Goal: Information Seeking & Learning: Check status

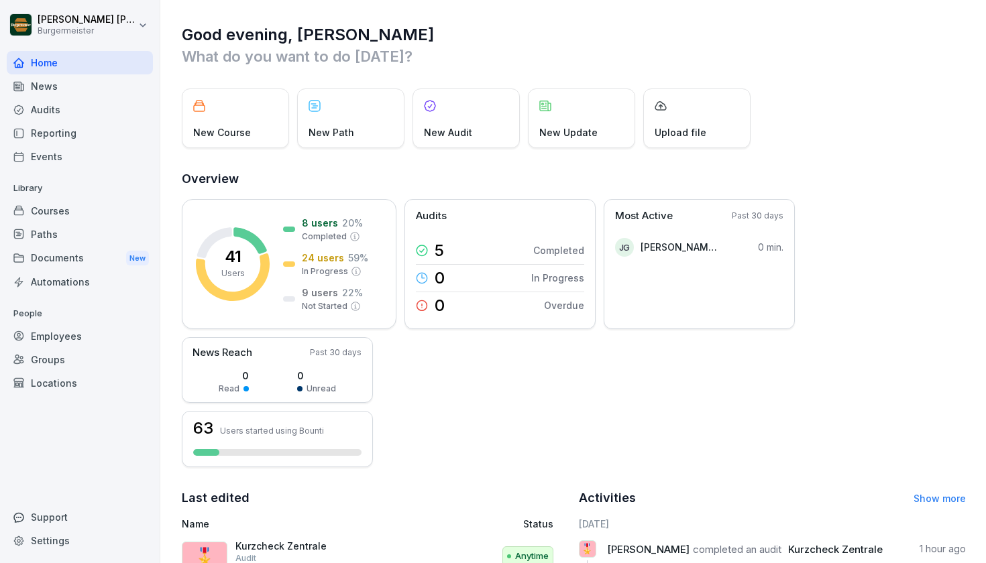
click at [90, 127] on div "Reporting" at bounding box center [80, 132] width 146 height 23
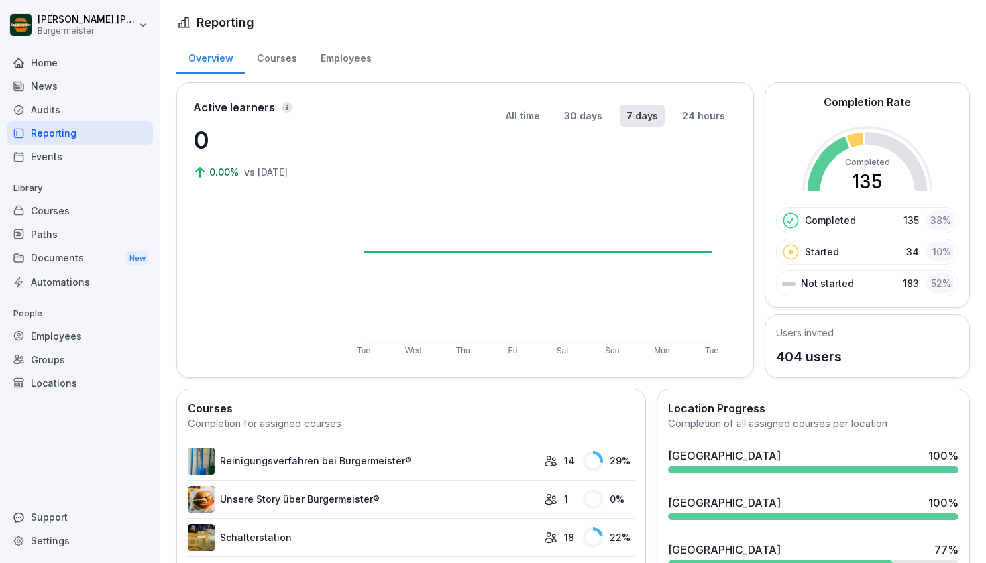
click at [87, 117] on div "Audits" at bounding box center [80, 109] width 146 height 23
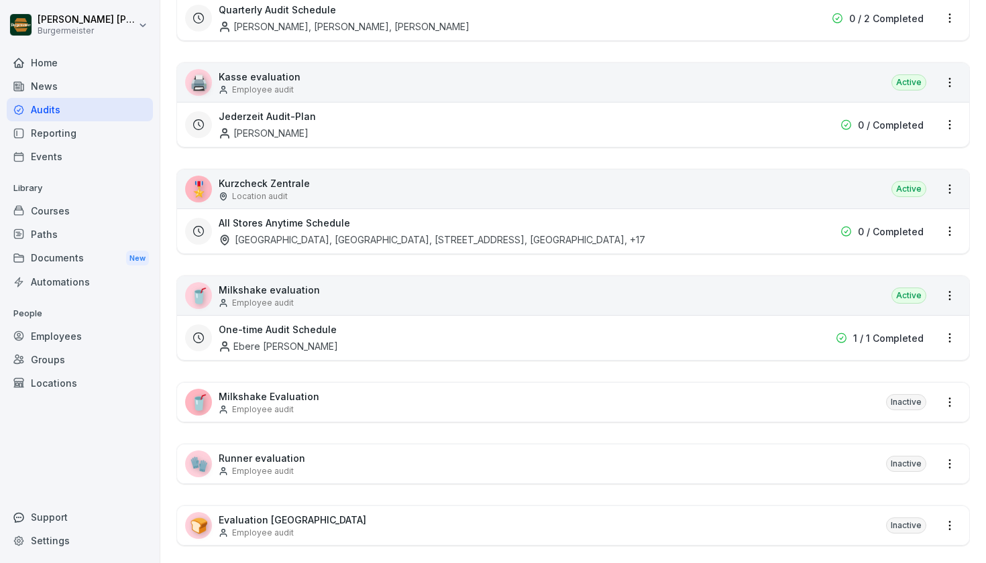
scroll to position [530, 0]
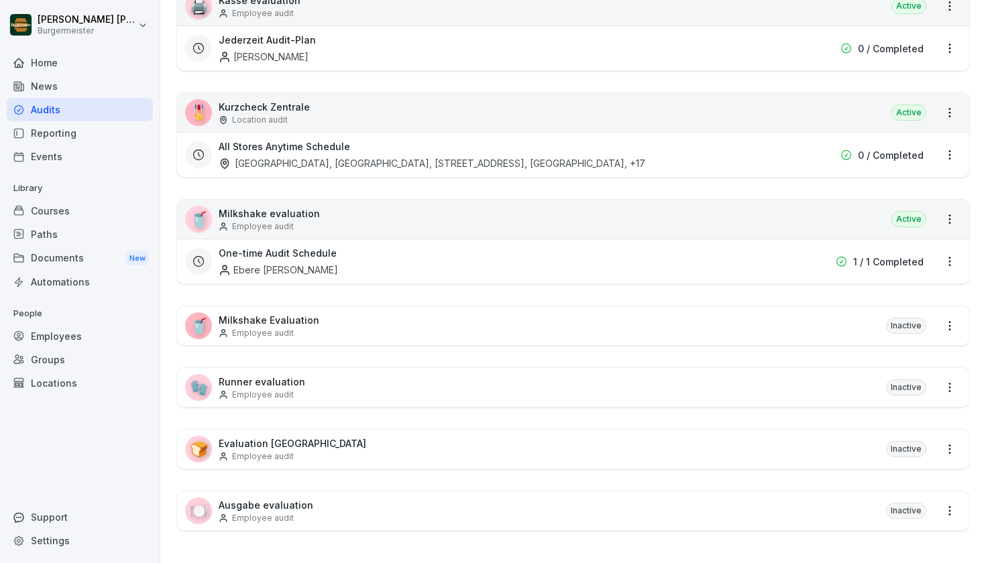
click at [290, 106] on p "Kurzcheck Zentrale" at bounding box center [264, 107] width 91 height 14
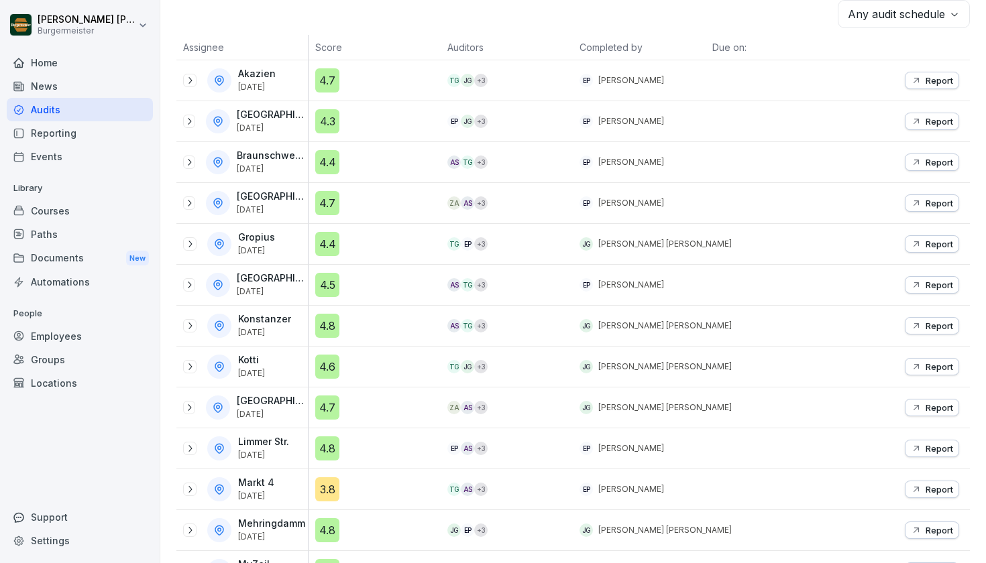
click at [193, 83] on icon at bounding box center [189, 80] width 11 height 11
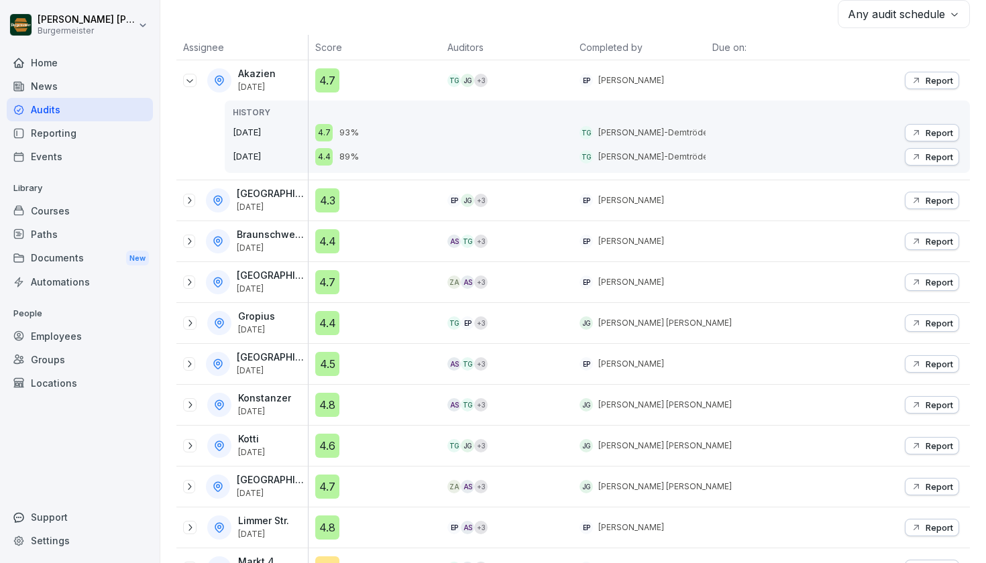
click at [190, 241] on icon at bounding box center [189, 241] width 11 height 11
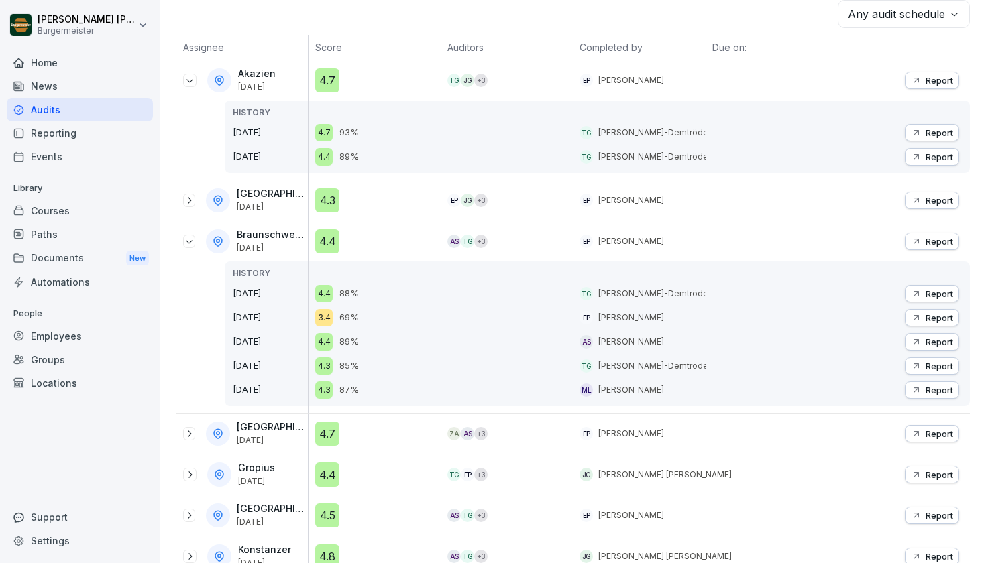
drag, startPoint x: 236, startPoint y: 291, endPoint x: 266, endPoint y: 288, distance: 30.3
click at [266, 288] on p "[DATE]" at bounding box center [270, 293] width 75 height 13
click at [408, 290] on div "4.4 88%" at bounding box center [377, 293] width 125 height 17
drag, startPoint x: 357, startPoint y: 294, endPoint x: 347, endPoint y: 294, distance: 10.1
click at [347, 294] on div "4.4 88%" at bounding box center [377, 293] width 125 height 17
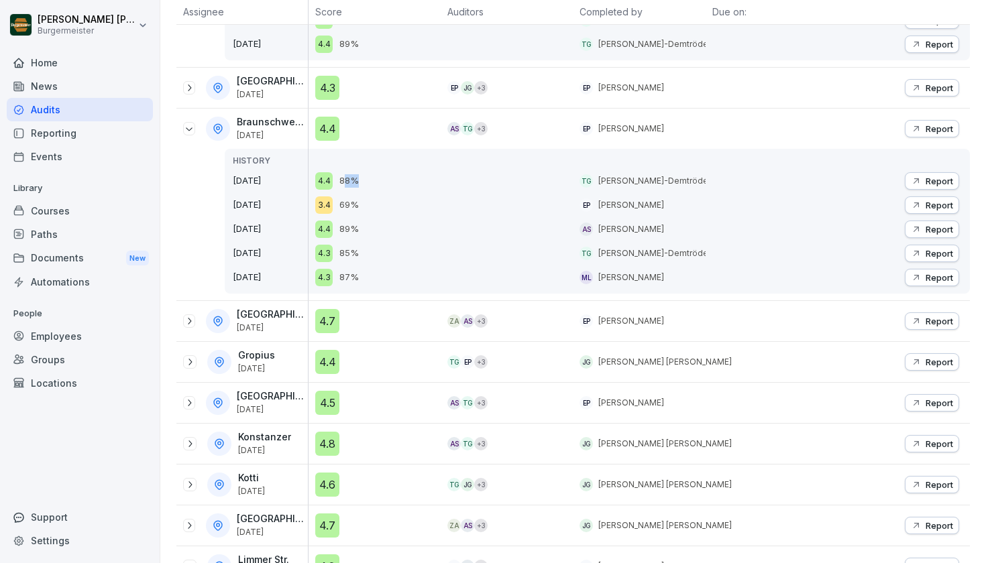
scroll to position [347, 0]
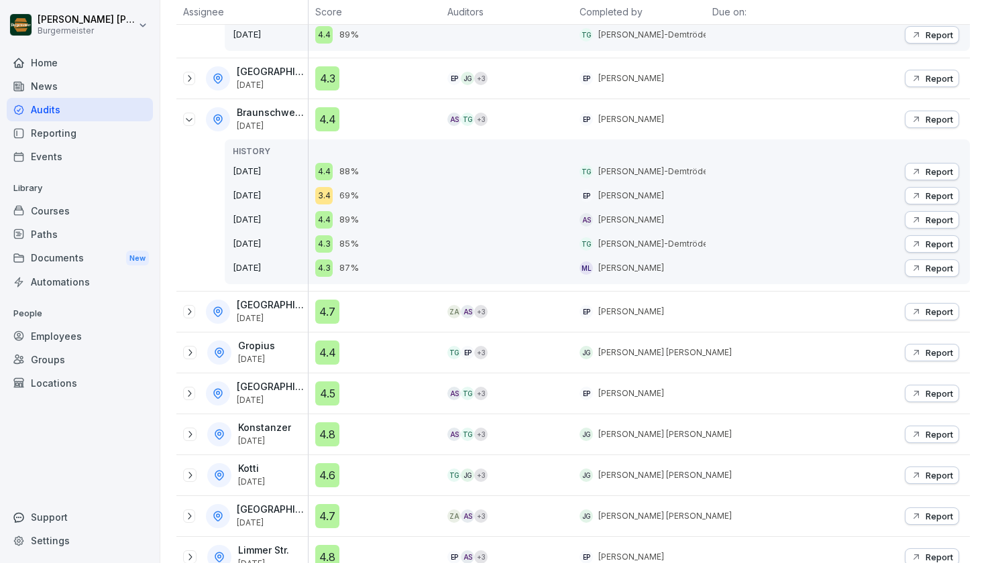
click at [192, 354] on icon at bounding box center [189, 352] width 11 height 11
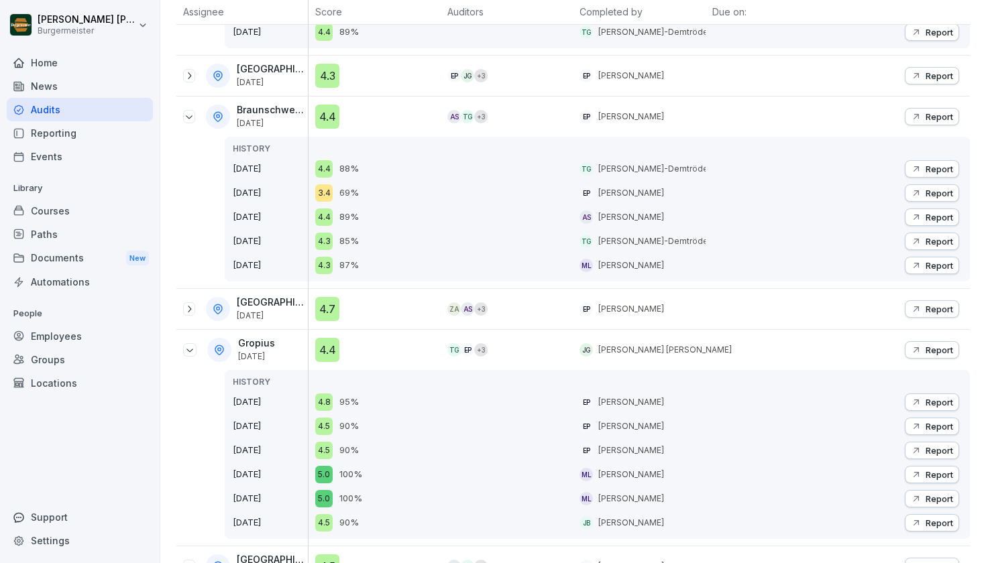
scroll to position [364, 0]
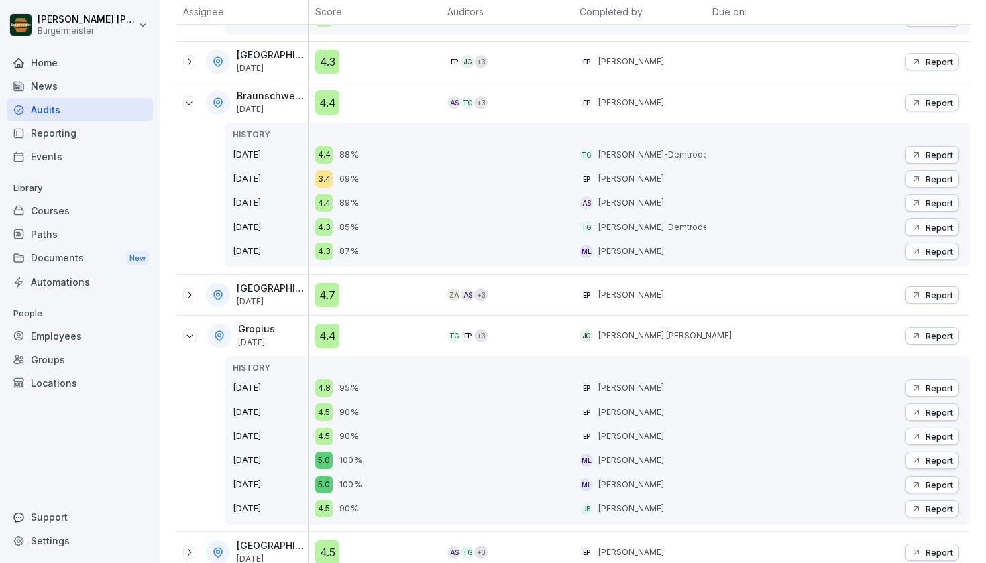
drag, startPoint x: 236, startPoint y: 390, endPoint x: 298, endPoint y: 382, distance: 62.9
click at [298, 382] on p "[DATE]" at bounding box center [270, 388] width 75 height 13
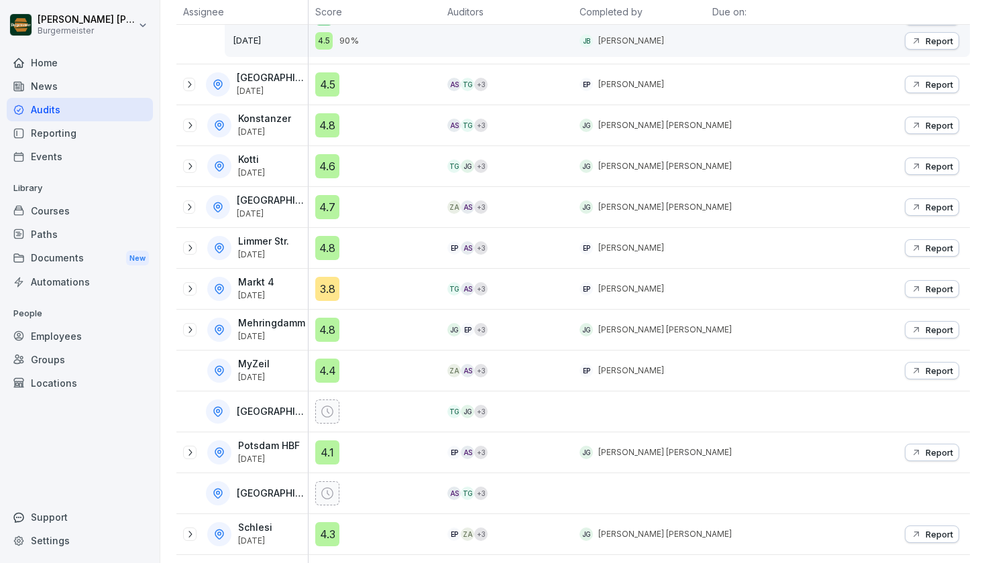
scroll to position [830, 0]
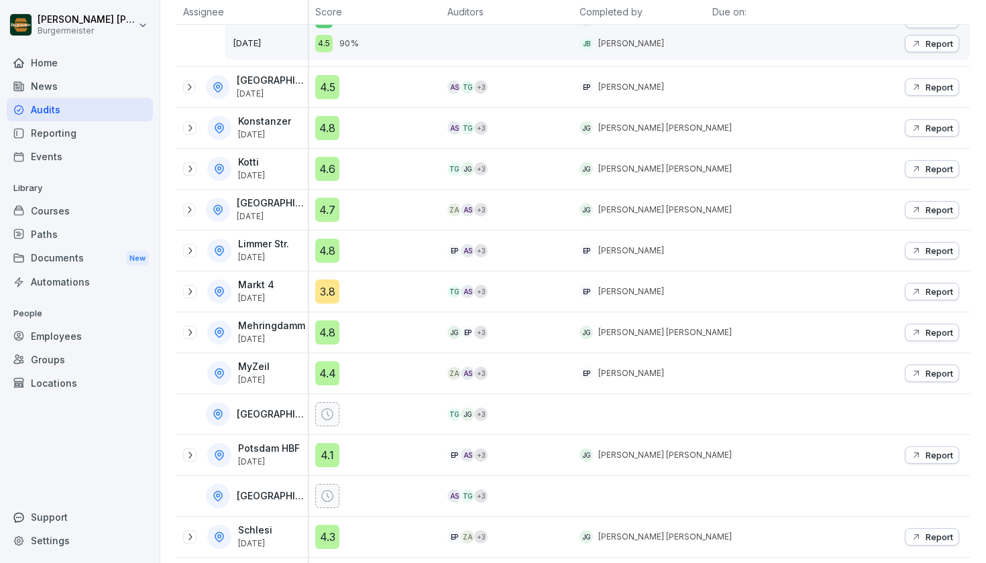
click at [186, 87] on icon at bounding box center [189, 87] width 11 height 11
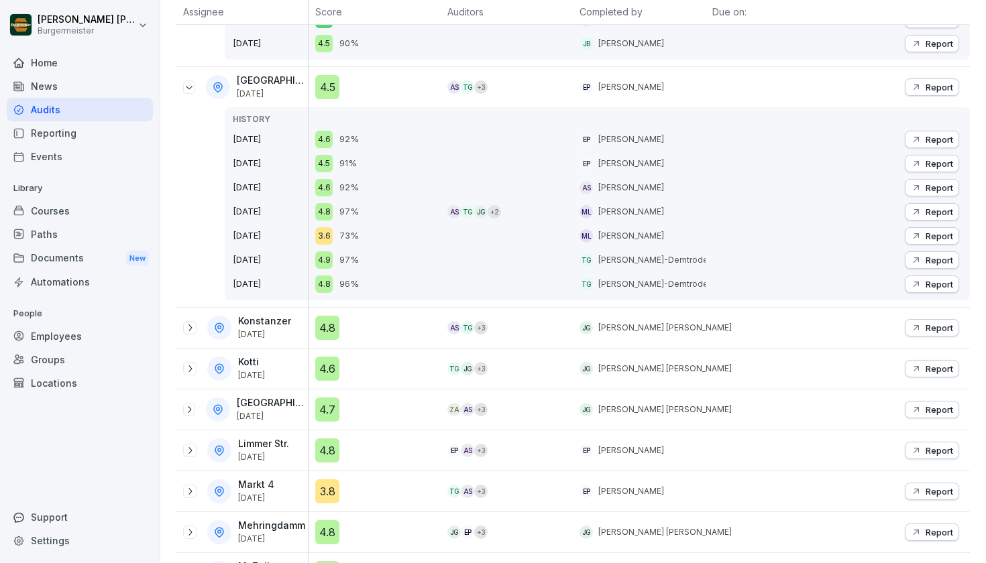
drag, startPoint x: 239, startPoint y: 133, endPoint x: 264, endPoint y: 136, distance: 24.3
click at [264, 136] on p "[DATE]" at bounding box center [270, 139] width 75 height 13
click at [266, 135] on p "[DATE]" at bounding box center [270, 139] width 75 height 13
drag, startPoint x: 243, startPoint y: 141, endPoint x: 300, endPoint y: 136, distance: 57.3
click at [300, 136] on p "[DATE]" at bounding box center [270, 139] width 75 height 13
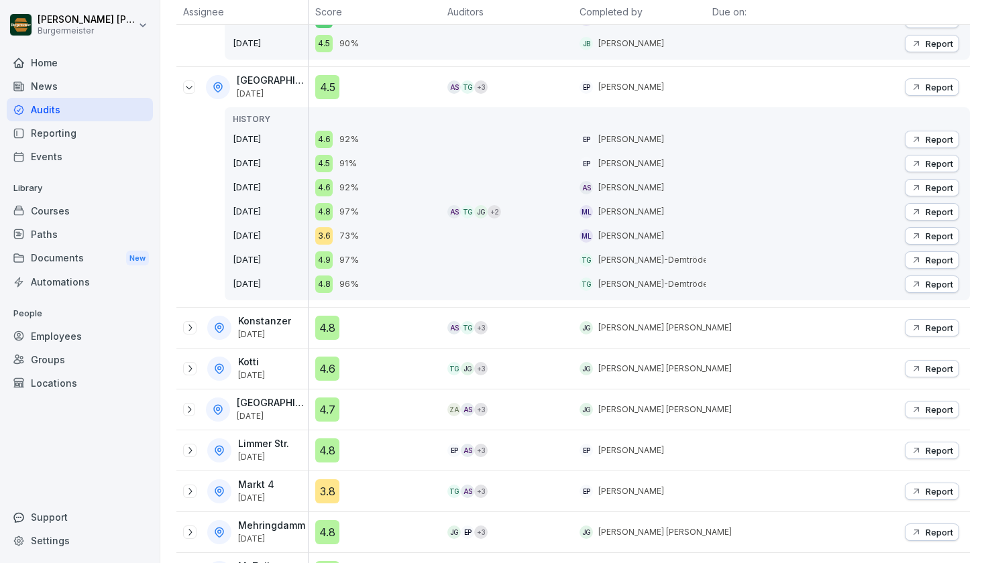
click at [300, 136] on p "[DATE]" at bounding box center [270, 139] width 75 height 13
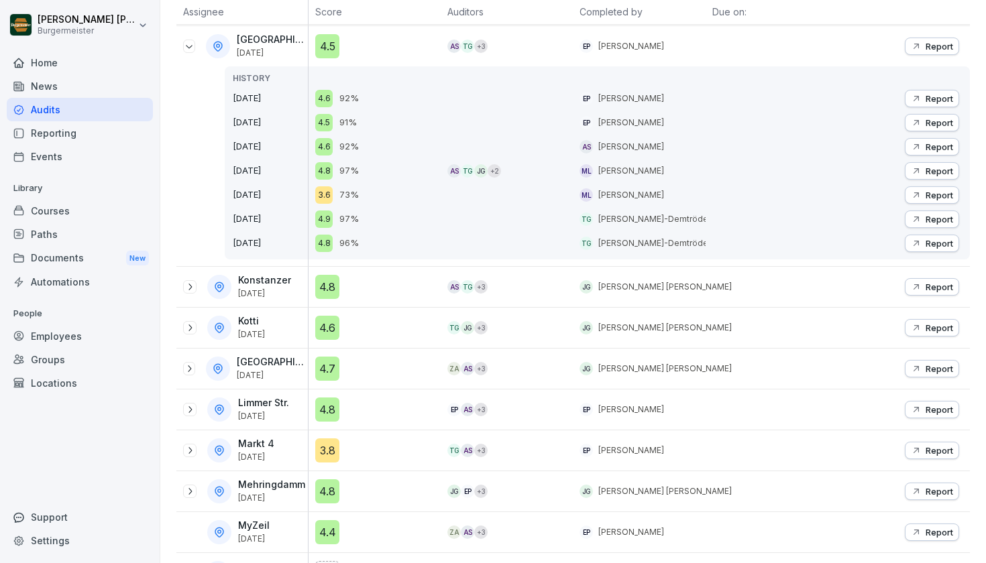
scroll to position [906, 0]
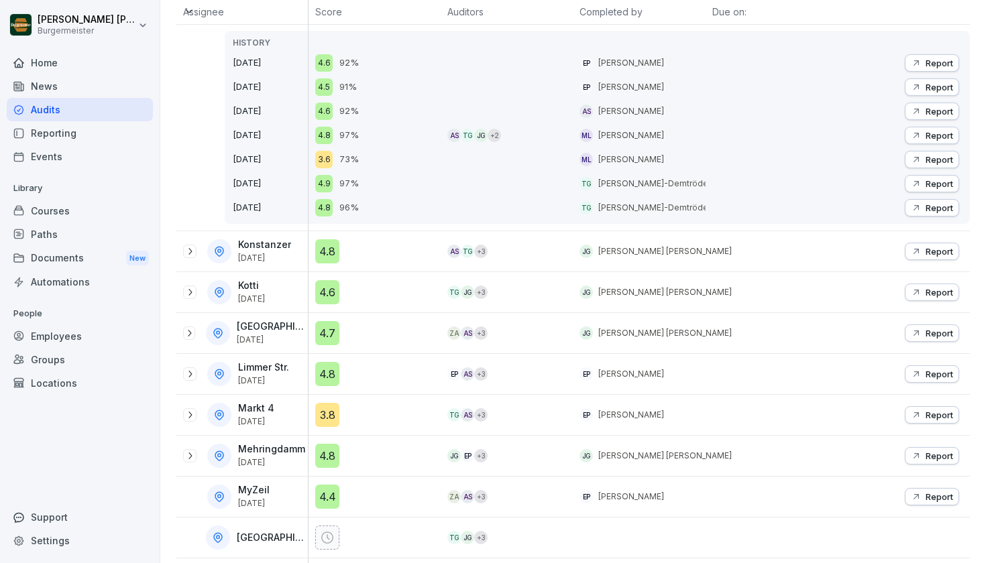
click at [192, 251] on icon at bounding box center [189, 251] width 11 height 11
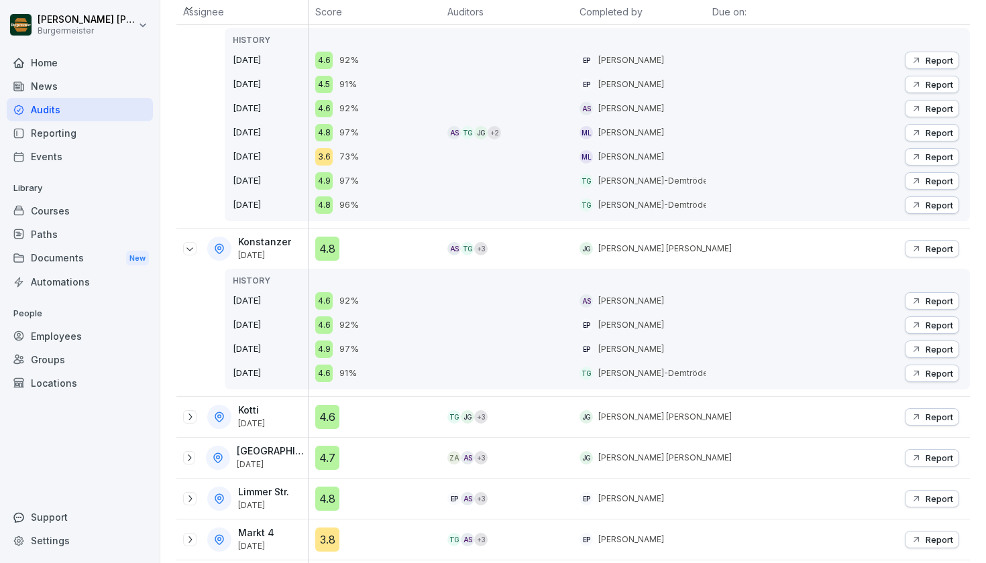
scroll to position [911, 0]
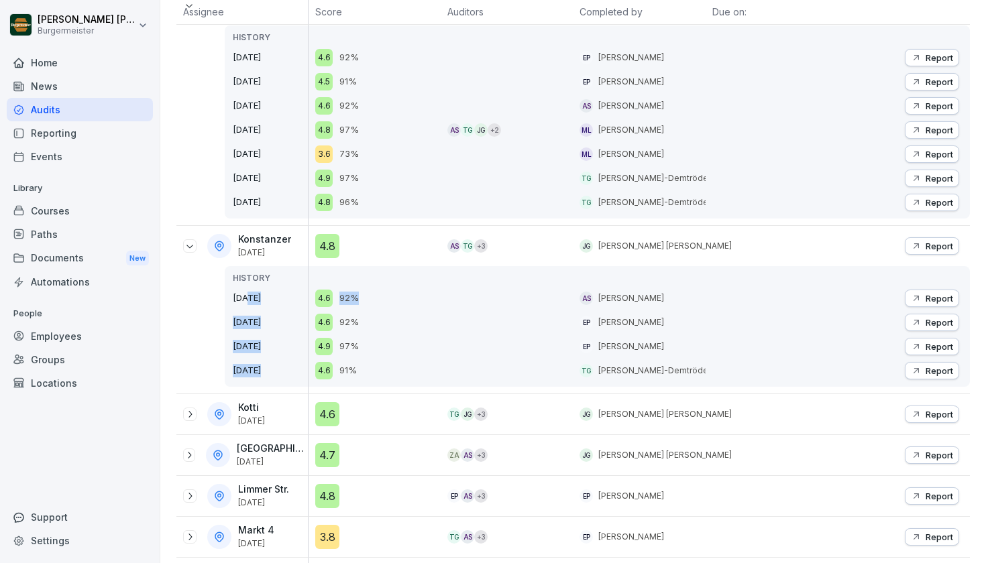
drag, startPoint x: 416, startPoint y: 302, endPoint x: 244, endPoint y: 300, distance: 172.4
click at [244, 300] on tr "[PERSON_NAME] [DATE] HISTORY [DATE] [DATE] [DATE] [DATE] 4.8 4.6 92% 4.6 92% 4.…" at bounding box center [572, 310] width 793 height 168
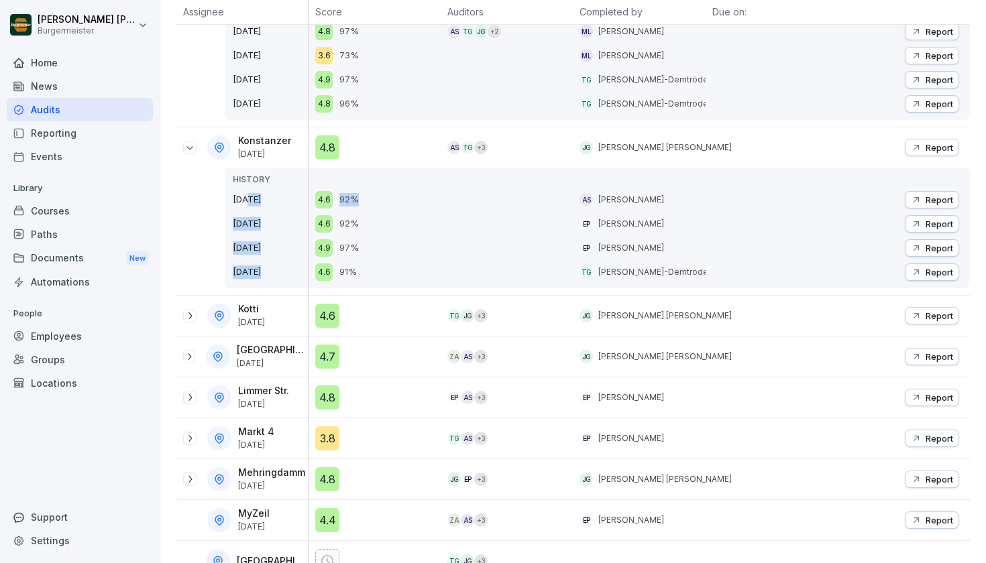
scroll to position [1108, 0]
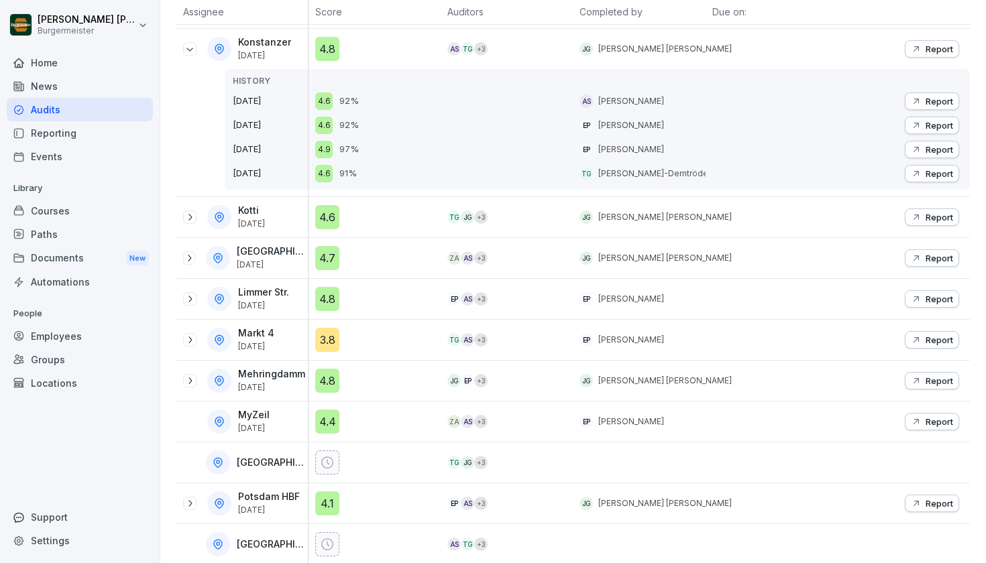
click at [190, 218] on icon at bounding box center [189, 217] width 11 height 11
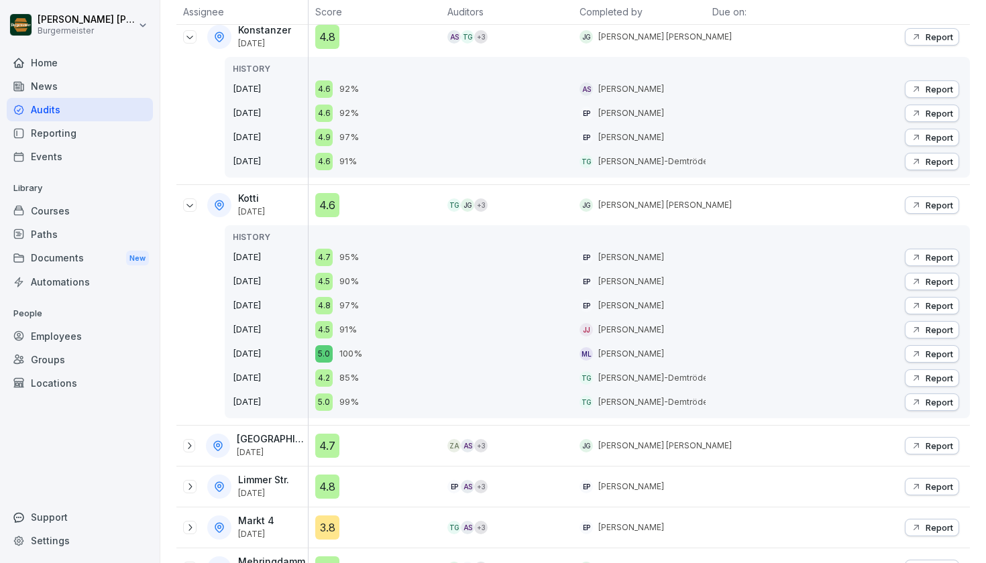
scroll to position [1191, 0]
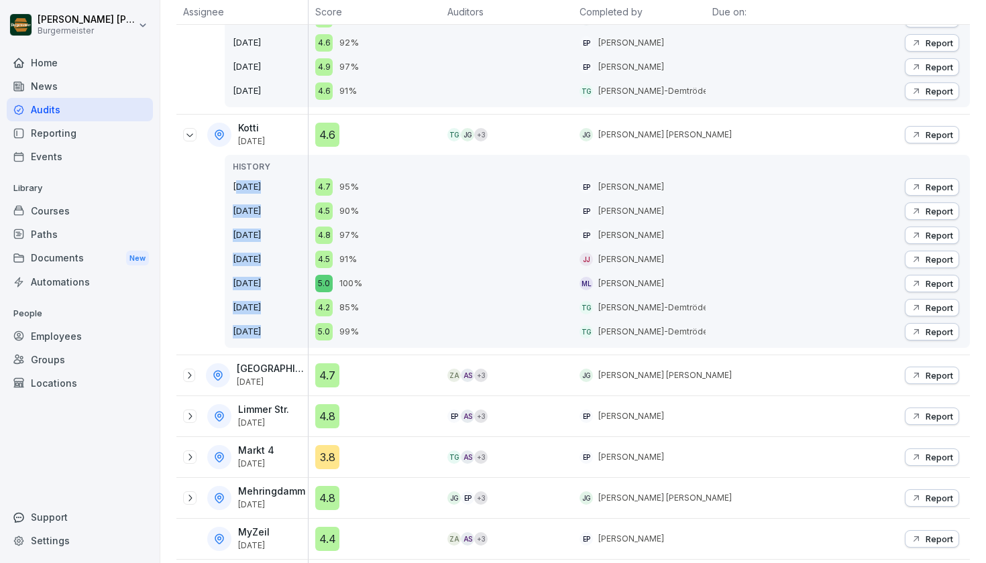
drag, startPoint x: 235, startPoint y: 192, endPoint x: 317, endPoint y: 181, distance: 82.5
click at [317, 181] on tr "Kotti [DATE] HISTORY [DATE] [DATE] [DATE] [DATE] [DATE] [DATE] [DATE] 4.6 4.7 9…" at bounding box center [572, 235] width 793 height 241
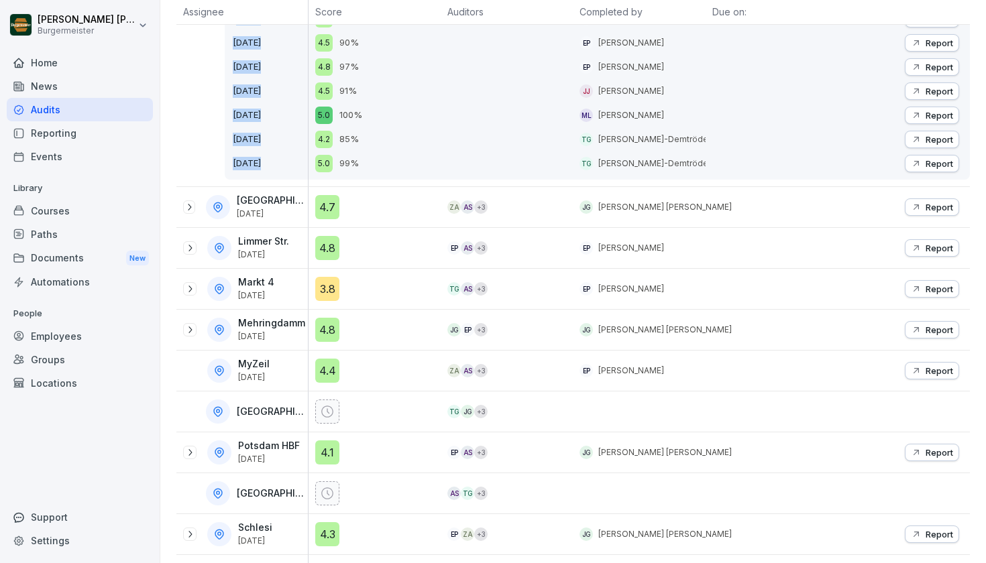
scroll to position [1371, 0]
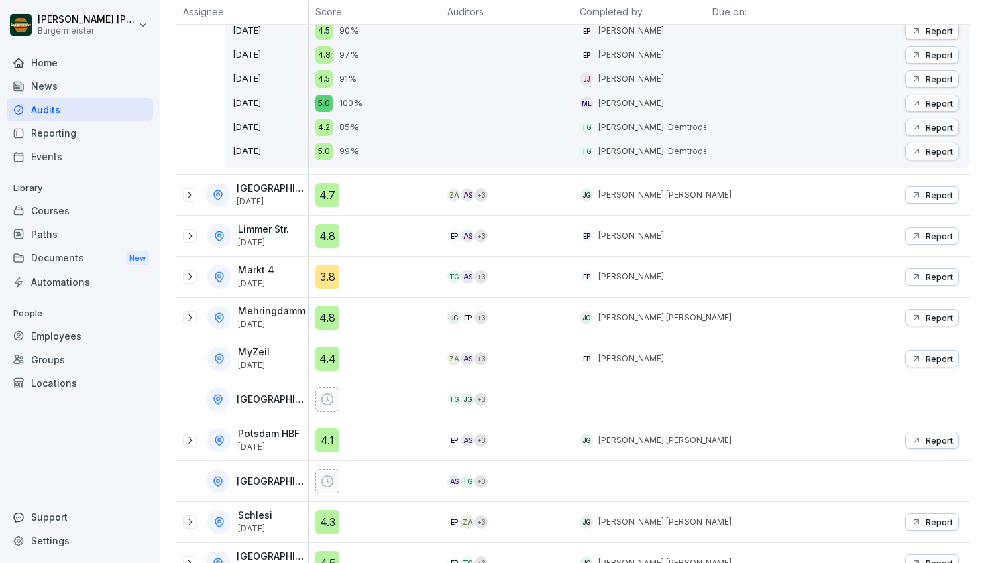
click at [192, 194] on icon at bounding box center [189, 195] width 11 height 11
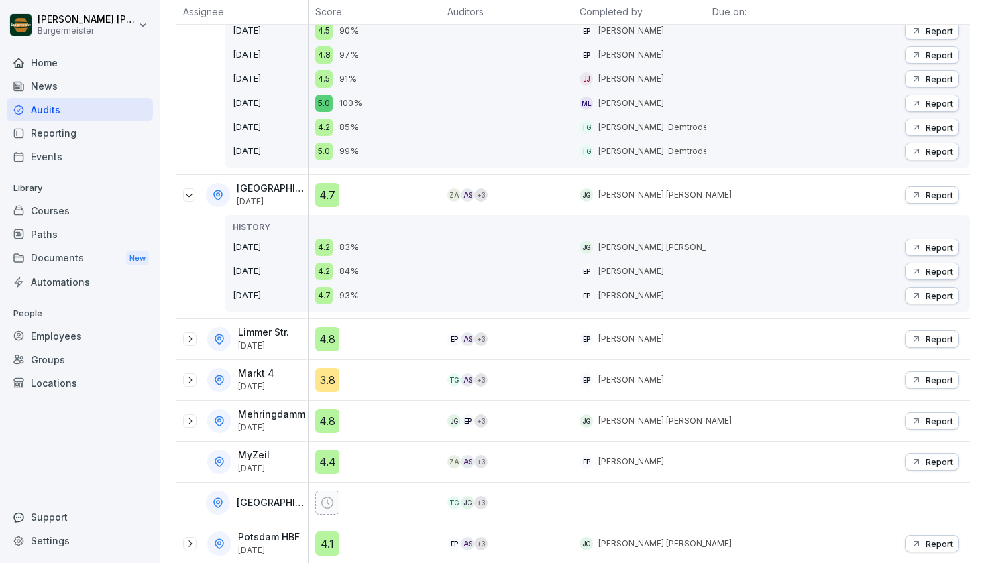
drag, startPoint x: 406, startPoint y: 249, endPoint x: 265, endPoint y: 252, distance: 141.5
click at [265, 252] on tr "Leopoldplatz [DATE] HISTORY [DATE] [DATE] [DATE] 4.7 4.2 83% 4.2 84% 4.7 93% ZA…" at bounding box center [572, 247] width 793 height 144
click at [263, 249] on p "[DATE]" at bounding box center [270, 247] width 75 height 13
drag, startPoint x: 235, startPoint y: 244, endPoint x: 412, endPoint y: 242, distance: 177.0
click at [412, 242] on tr "Leopoldplatz [DATE] HISTORY [DATE] [DATE] [DATE] 4.7 4.2 83% 4.2 84% 4.7 93% ZA…" at bounding box center [572, 247] width 793 height 144
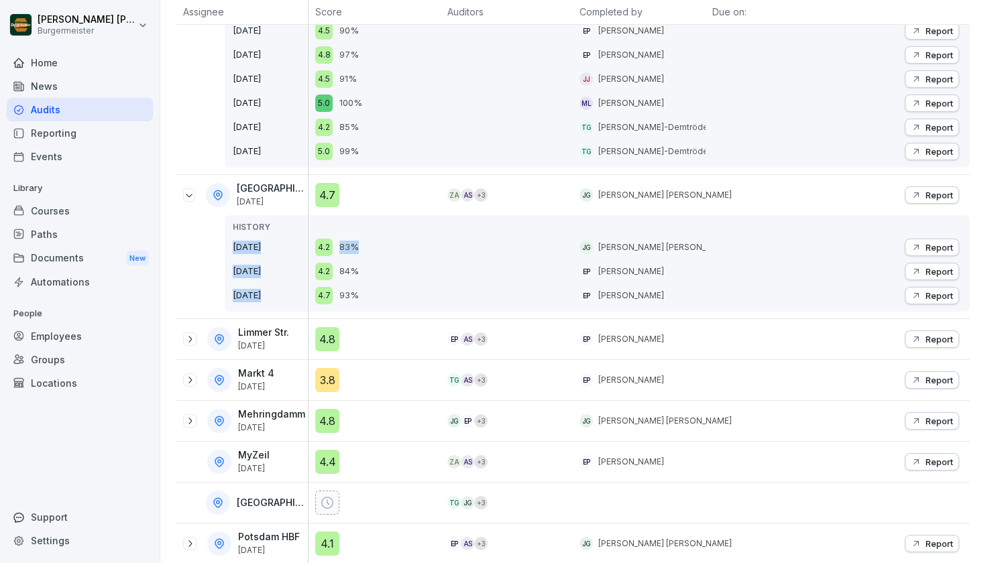
click at [412, 242] on div "4.2 83%" at bounding box center [377, 247] width 125 height 17
drag, startPoint x: 389, startPoint y: 239, endPoint x: 339, endPoint y: 247, distance: 50.3
click at [339, 247] on div "4.2 83%" at bounding box center [377, 247] width 125 height 17
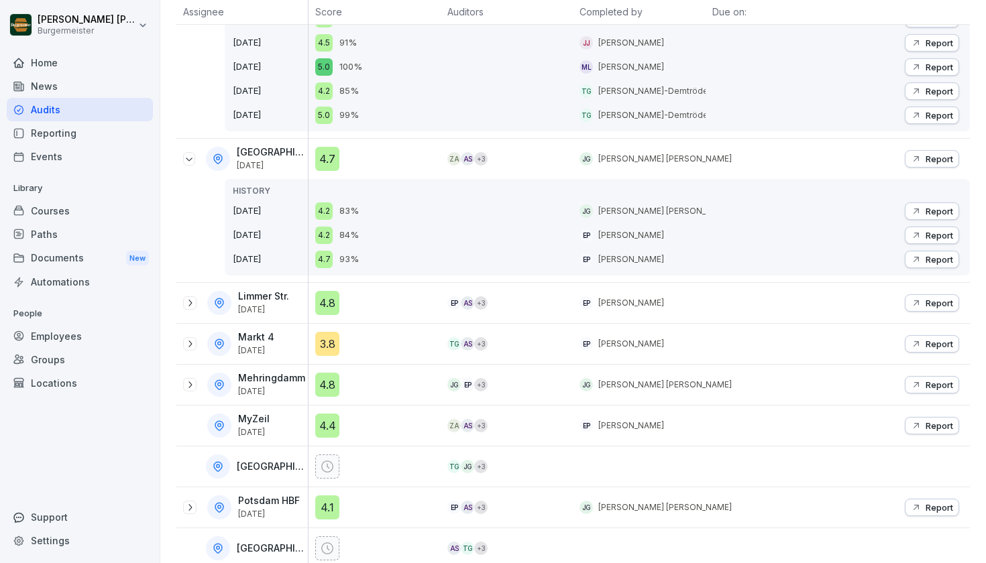
scroll to position [1470, 0]
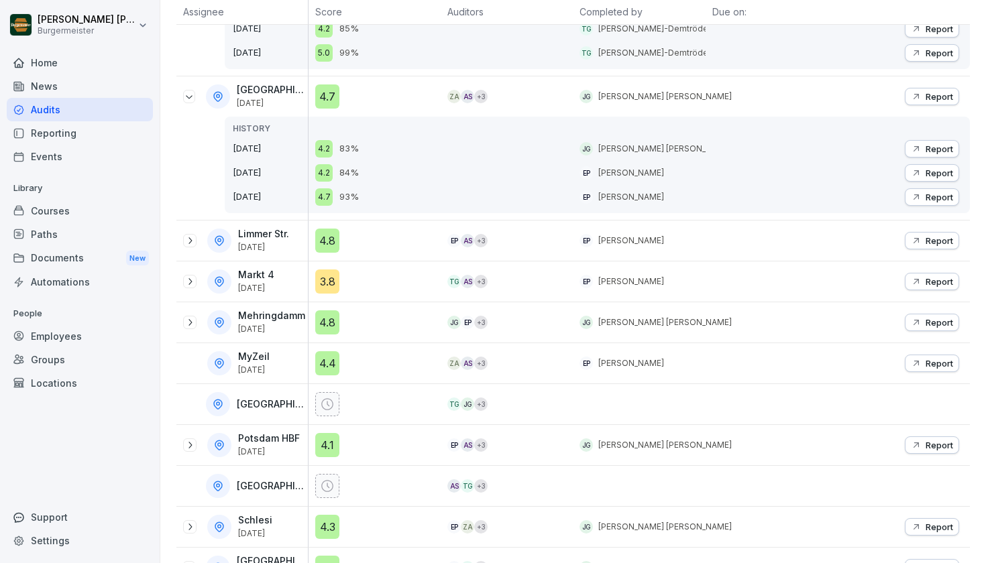
click at [192, 236] on icon at bounding box center [189, 240] width 11 height 11
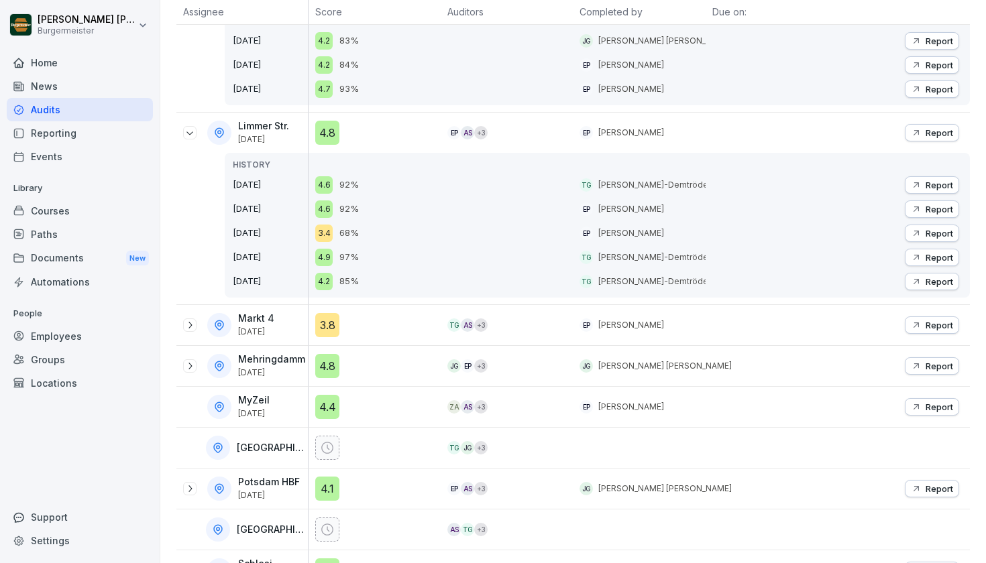
scroll to position [1669, 0]
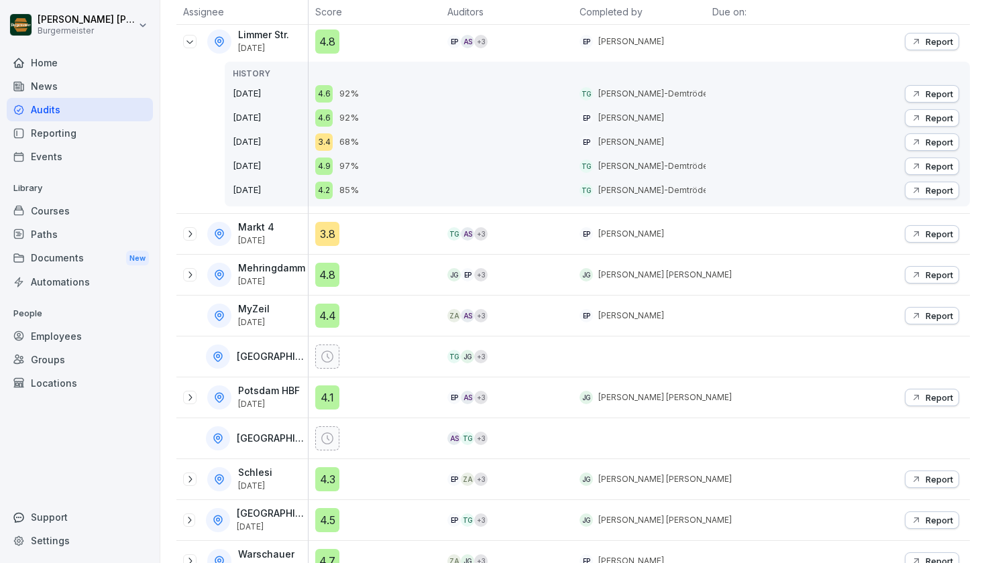
click at [194, 235] on icon at bounding box center [189, 234] width 11 height 11
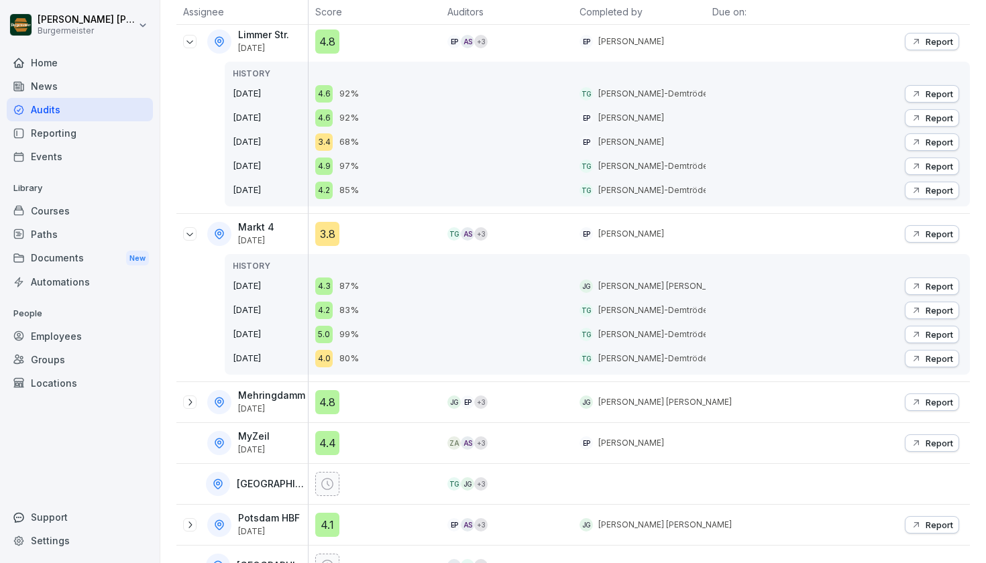
drag, startPoint x: 236, startPoint y: 290, endPoint x: 300, endPoint y: 277, distance: 65.0
click at [300, 277] on div "HISTORY [DATE] [DATE] [DATE] [DATE]" at bounding box center [266, 314] width 83 height 121
drag, startPoint x: 252, startPoint y: 288, endPoint x: 306, endPoint y: 288, distance: 53.7
click at [306, 288] on p "[DATE]" at bounding box center [270, 286] width 75 height 13
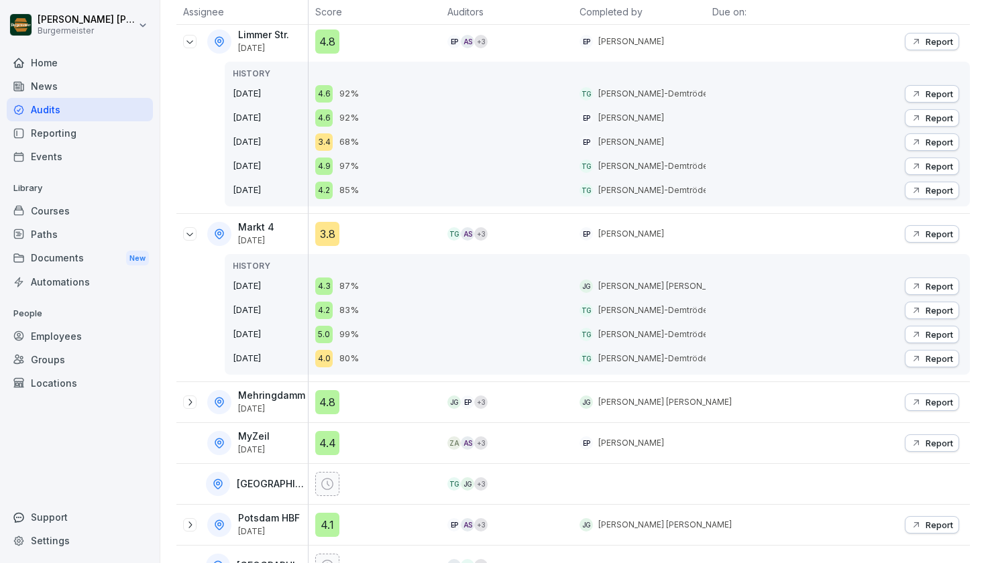
click at [306, 288] on p "[DATE]" at bounding box center [270, 286] width 75 height 13
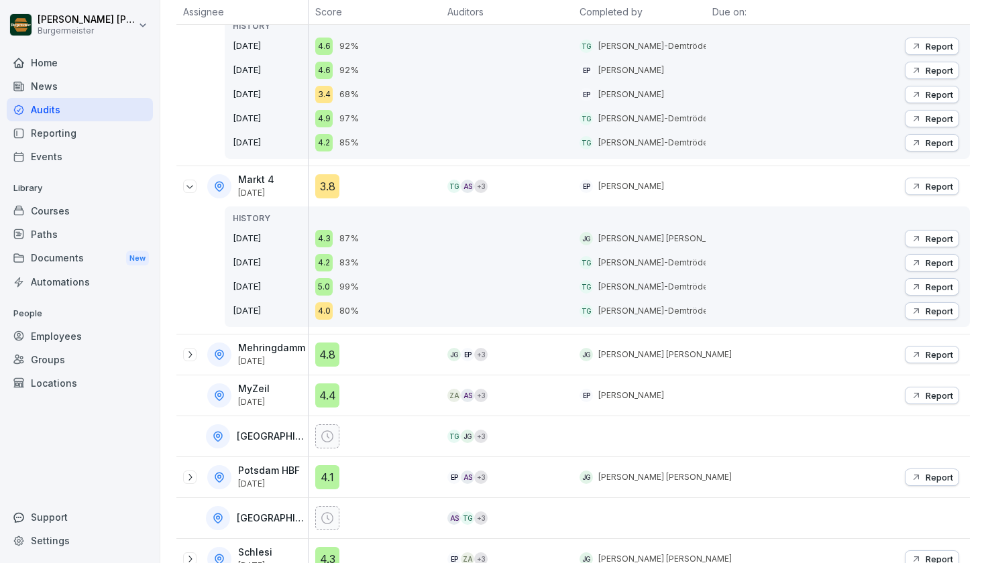
scroll to position [1752, 0]
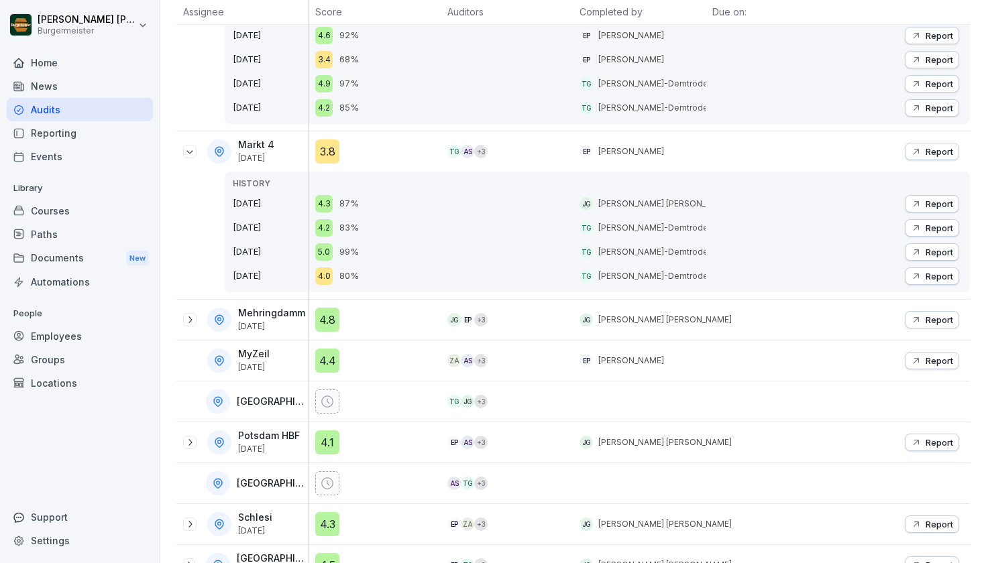
click at [187, 329] on div "Mehringdamm [DATE]" at bounding box center [245, 320] width 125 height 24
click at [188, 327] on div "Mehringdamm [DATE]" at bounding box center [245, 320] width 125 height 24
click at [190, 321] on icon at bounding box center [189, 320] width 11 height 11
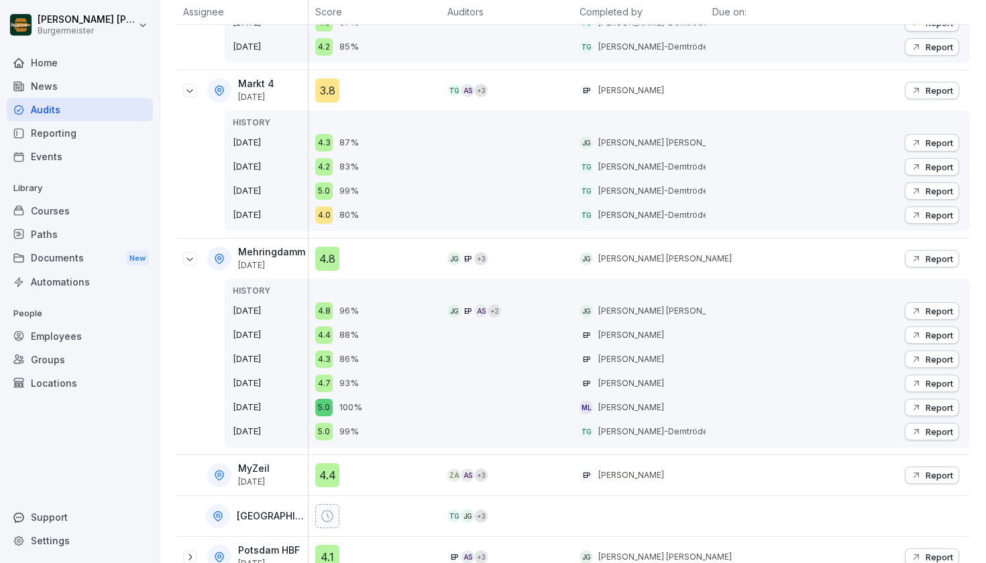
scroll to position [1815, 0]
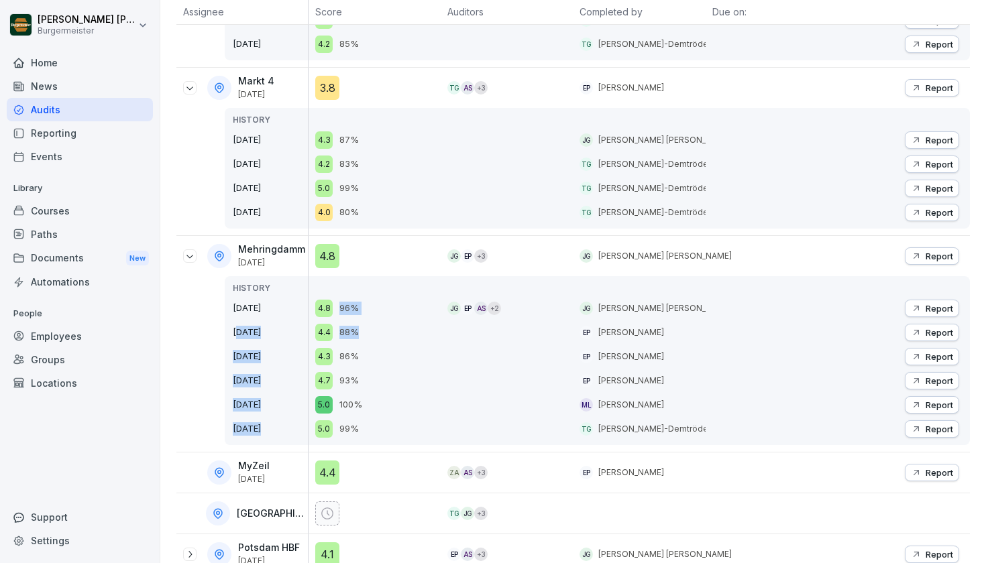
drag, startPoint x: 284, startPoint y: 325, endPoint x: 414, endPoint y: 328, distance: 130.1
click at [414, 328] on tr "Mehringdamm [DATE] HISTORY [DATE] [DATE] [DATE] [DATE] [DATE] [DATE] 4.8 4.8 96…" at bounding box center [572, 344] width 793 height 217
click at [414, 328] on div "4.4 88%" at bounding box center [377, 332] width 125 height 17
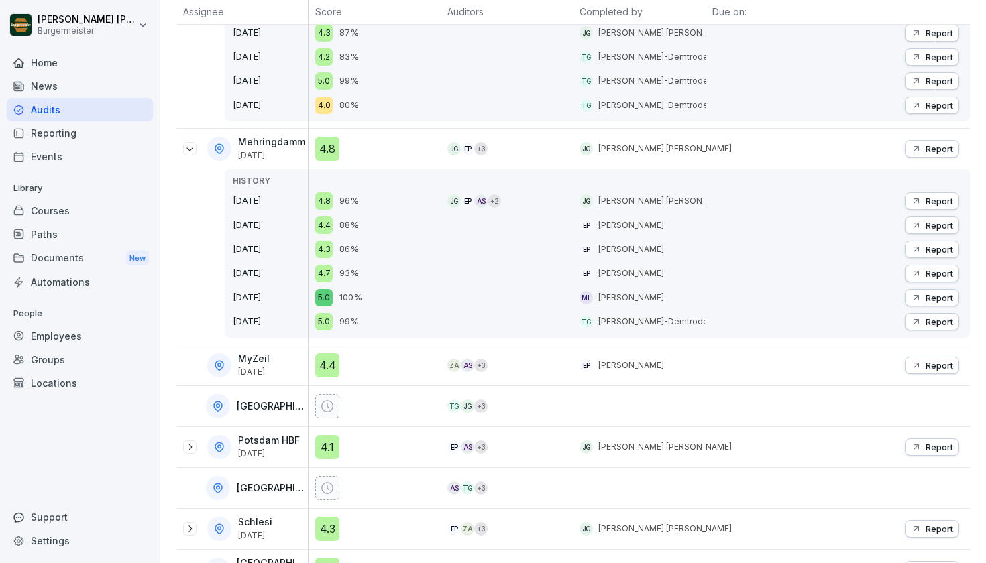
scroll to position [2020, 0]
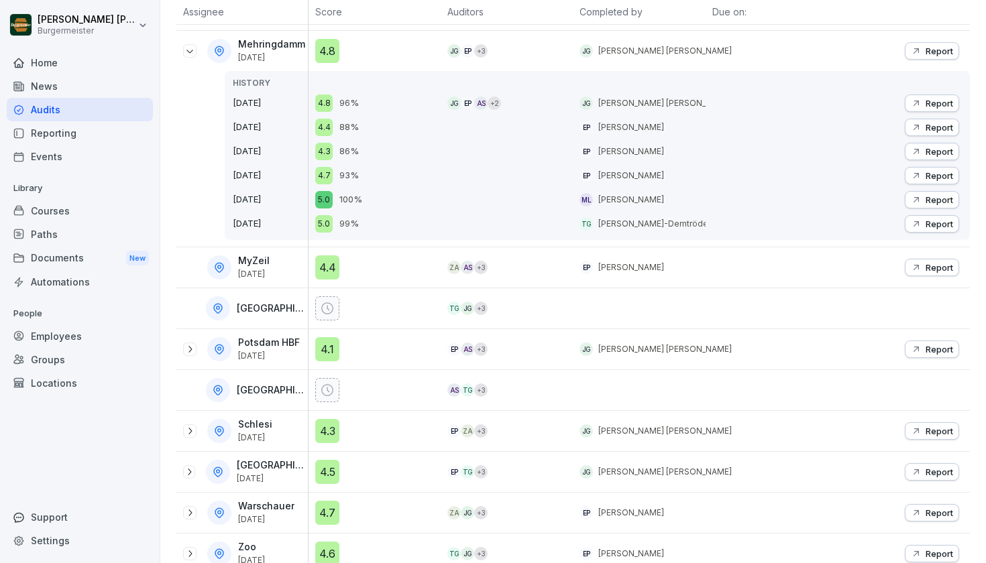
click at [370, 258] on div "4.4" at bounding box center [377, 267] width 125 height 24
click at [255, 273] on p "[DATE]" at bounding box center [254, 274] width 32 height 9
drag, startPoint x: 379, startPoint y: 272, endPoint x: 298, endPoint y: 270, distance: 80.5
click at [299, 270] on tr "MyZeil [DATE] 4.4 ZA AS + 3 EP [PERSON_NAME] Report" at bounding box center [572, 267] width 793 height 41
click at [413, 260] on div "4.4" at bounding box center [377, 267] width 125 height 24
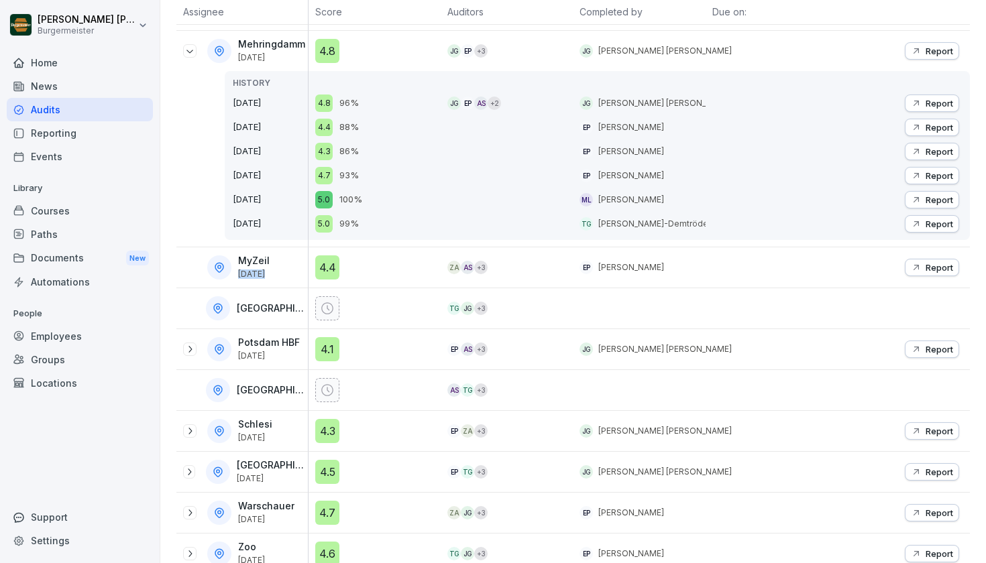
drag, startPoint x: 278, startPoint y: 266, endPoint x: 406, endPoint y: 259, distance: 128.9
click at [406, 259] on tr "MyZeil [DATE] 4.4 ZA AS + 3 EP [PERSON_NAME] Report" at bounding box center [572, 267] width 793 height 41
click at [406, 259] on div "4.4" at bounding box center [377, 267] width 125 height 24
click at [768, 249] on div at bounding box center [771, 267] width 132 height 40
click at [222, 274] on div at bounding box center [219, 267] width 24 height 24
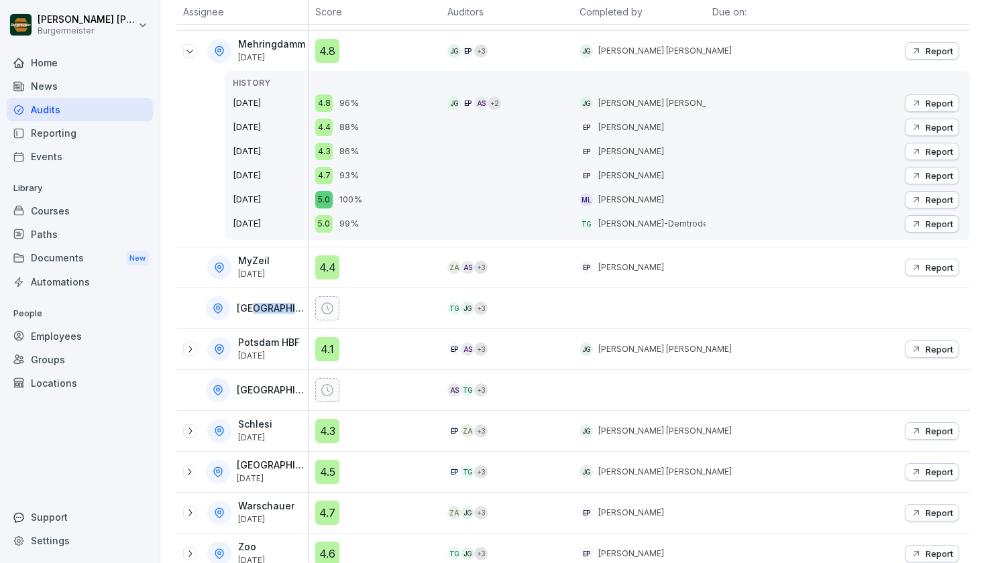
drag, startPoint x: 273, startPoint y: 308, endPoint x: 365, endPoint y: 313, distance: 92.7
click at [365, 313] on tr "Potsdamer [PERSON_NAME] JG + 3" at bounding box center [572, 308] width 793 height 41
click at [388, 309] on div at bounding box center [377, 308] width 125 height 24
click at [193, 348] on icon at bounding box center [189, 349] width 11 height 11
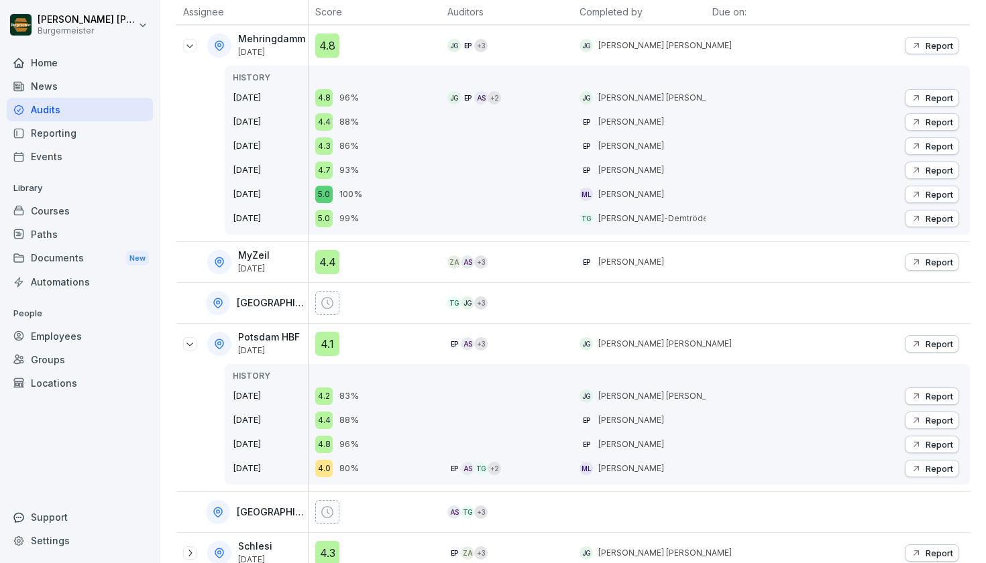
scroll to position [2033, 0]
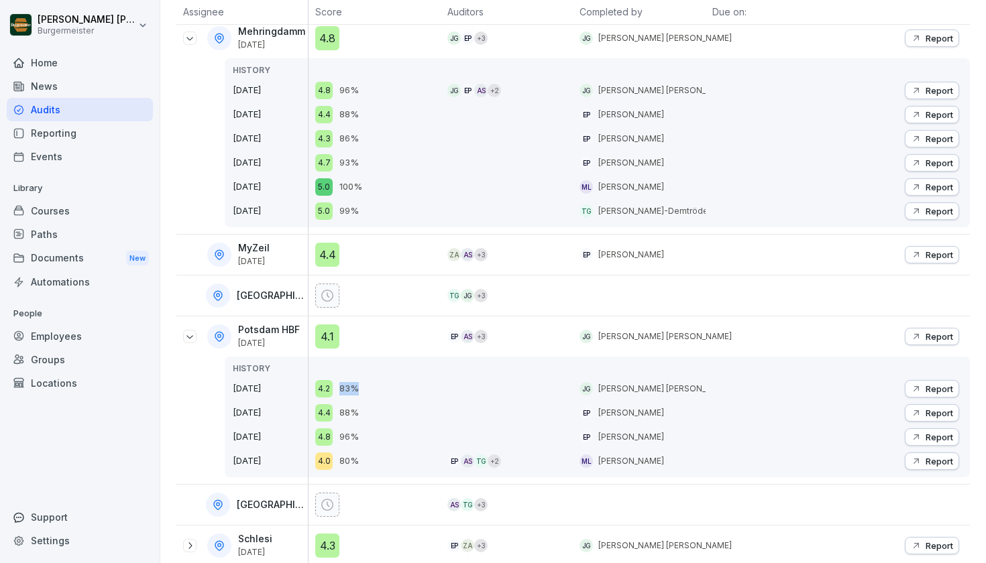
drag, startPoint x: 363, startPoint y: 389, endPoint x: 339, endPoint y: 390, distance: 24.2
click at [339, 390] on div "4.2 83%" at bounding box center [377, 388] width 125 height 17
click at [437, 382] on div "4.2 83%" at bounding box center [377, 388] width 125 height 17
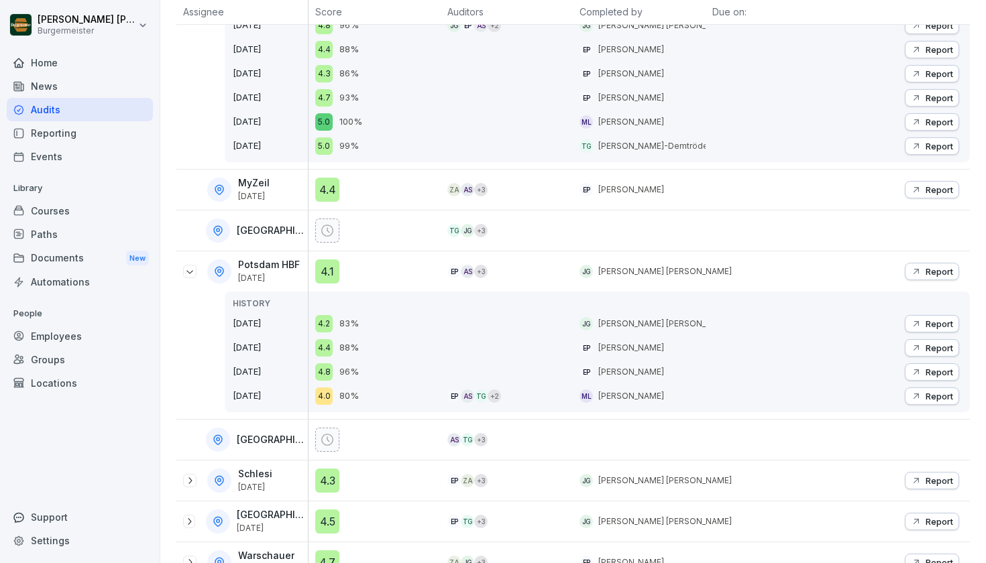
scroll to position [2173, 0]
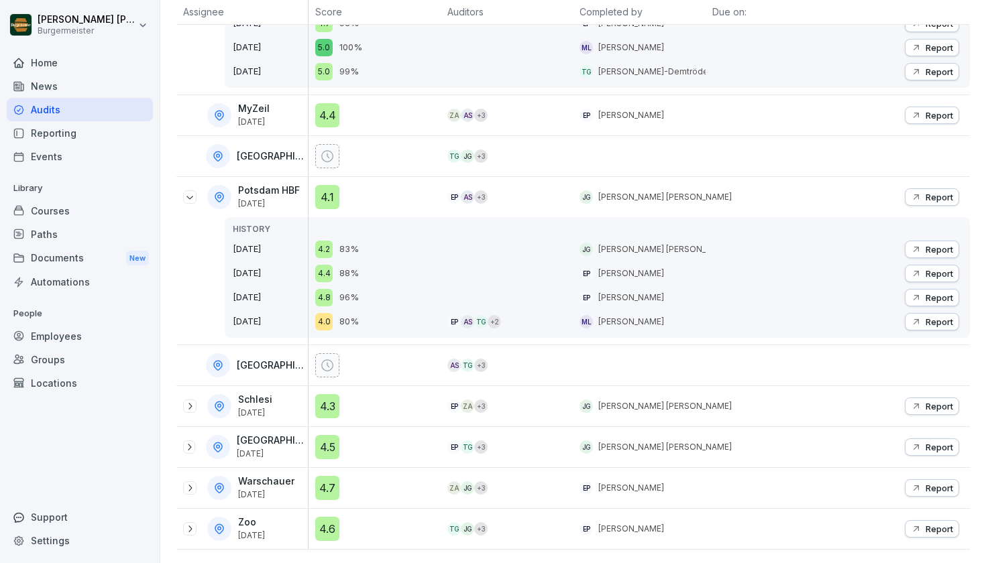
click at [189, 406] on icon at bounding box center [189, 406] width 11 height 11
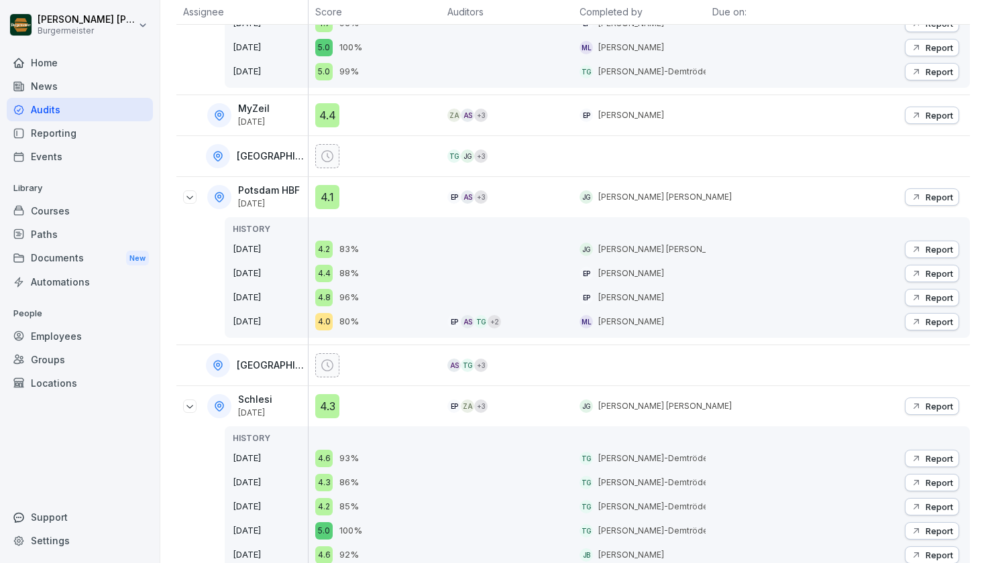
scroll to position [2189, 0]
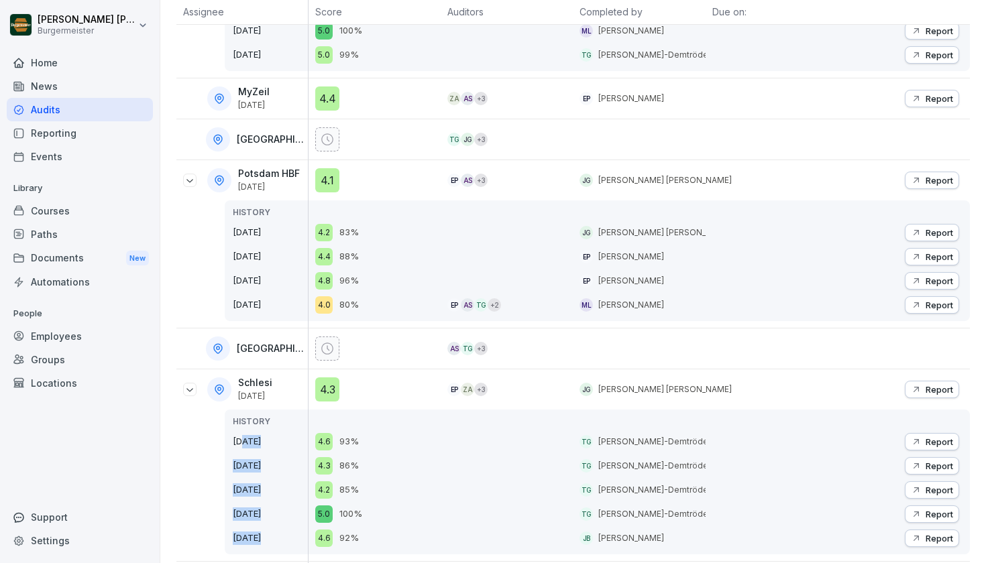
drag, startPoint x: 247, startPoint y: 436, endPoint x: 367, endPoint y: 426, distance: 121.1
click at [362, 424] on tr "Schlesi [DATE] HISTORY [DATE] [DATE] [DATE] [DATE] [DATE] 4.3 4.6 93% 4.3 86% 4…" at bounding box center [572, 465] width 793 height 192
click at [380, 441] on div "4.6 93%" at bounding box center [377, 441] width 125 height 17
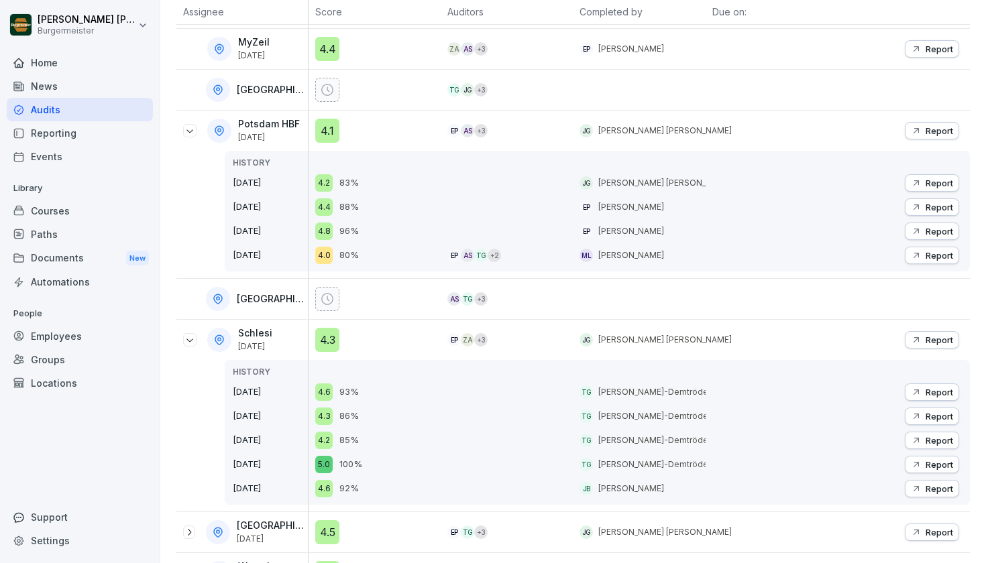
scroll to position [2324, 0]
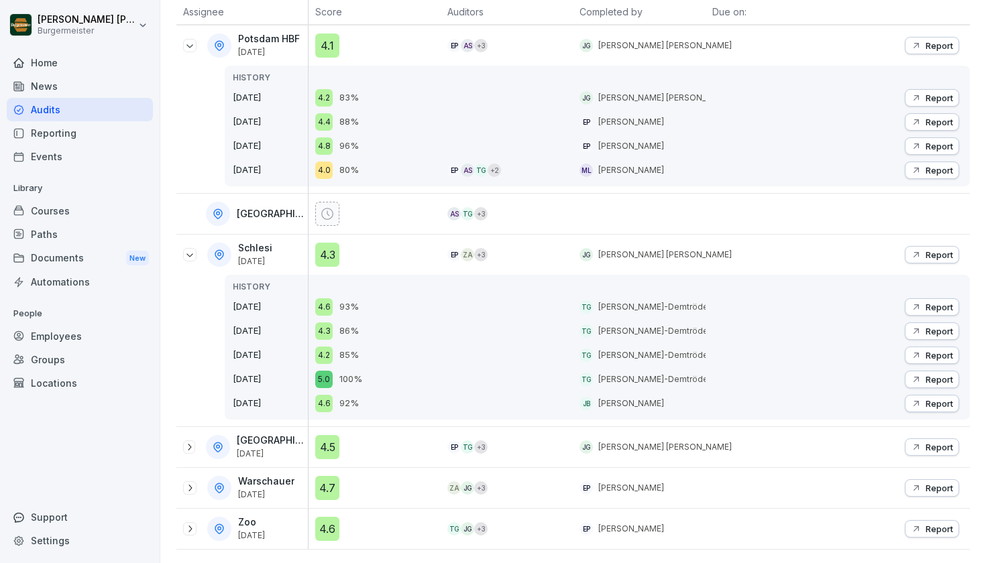
click at [189, 447] on icon at bounding box center [189, 447] width 11 height 11
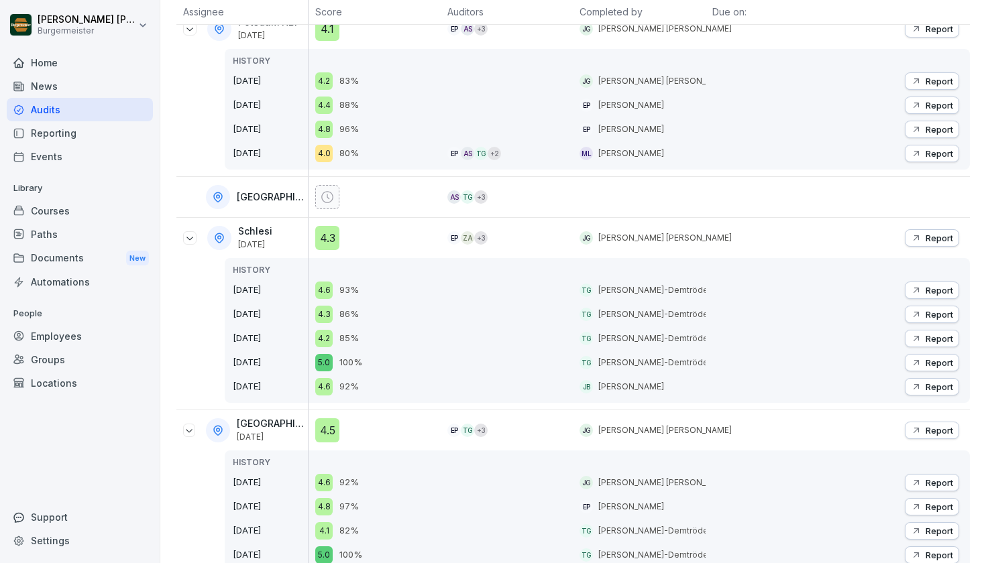
scroll to position [2365, 0]
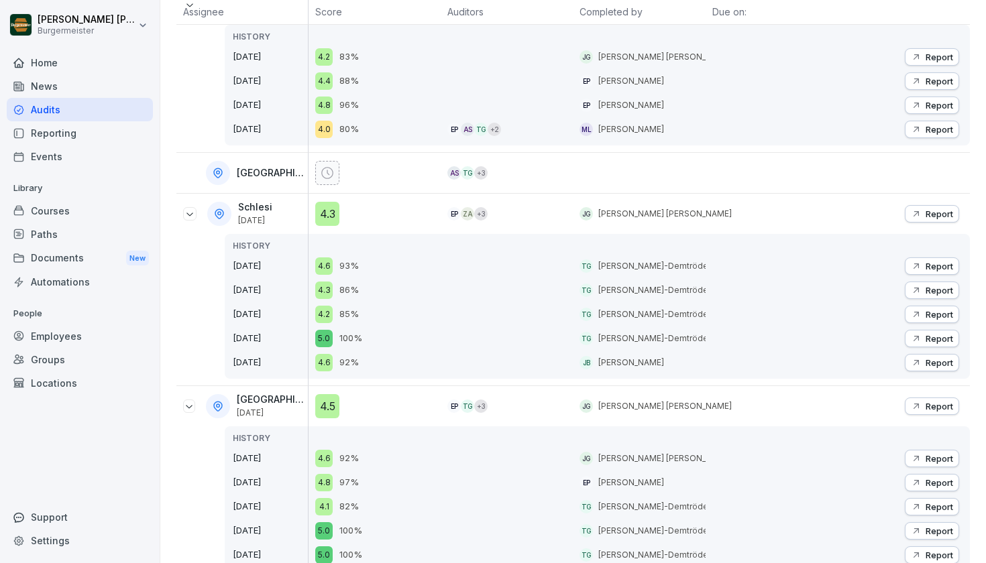
drag, startPoint x: 366, startPoint y: 461, endPoint x: 301, endPoint y: 457, distance: 65.2
click at [301, 457] on tr "Schloßstraße [DATE] HISTORY [DATE] [DATE] [DATE] [DATE] [DATE] [DATE] 4.5 4.6 9…" at bounding box center [572, 494] width 793 height 217
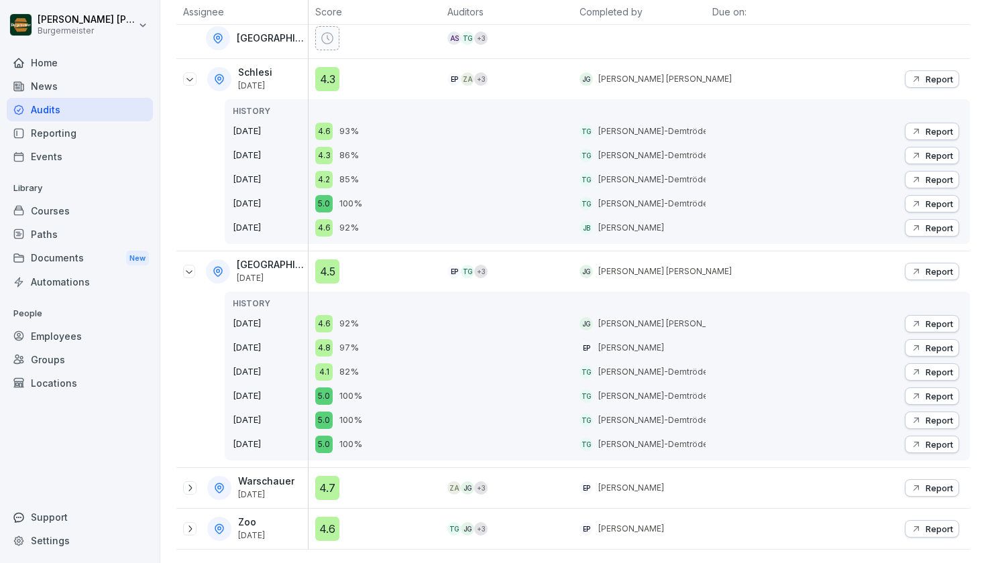
click at [190, 528] on icon at bounding box center [189, 529] width 11 height 11
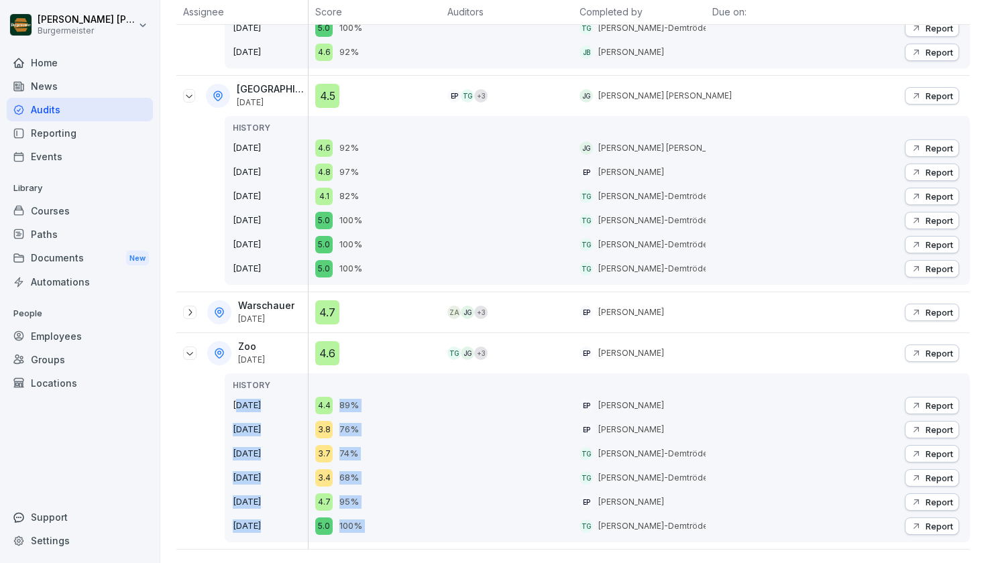
drag, startPoint x: 275, startPoint y: 393, endPoint x: 475, endPoint y: 404, distance: 200.8
click at [475, 404] on tr "Zoo [DATE] HISTORY [DATE] [DATE] [DATE] [DATE] [DATE] [DATE] 4.6 4.4 89% 3.8 76…" at bounding box center [572, 441] width 793 height 217
click at [471, 413] on div at bounding box center [507, 458] width 132 height 169
click at [919, 406] on icon "button" at bounding box center [916, 405] width 11 height 11
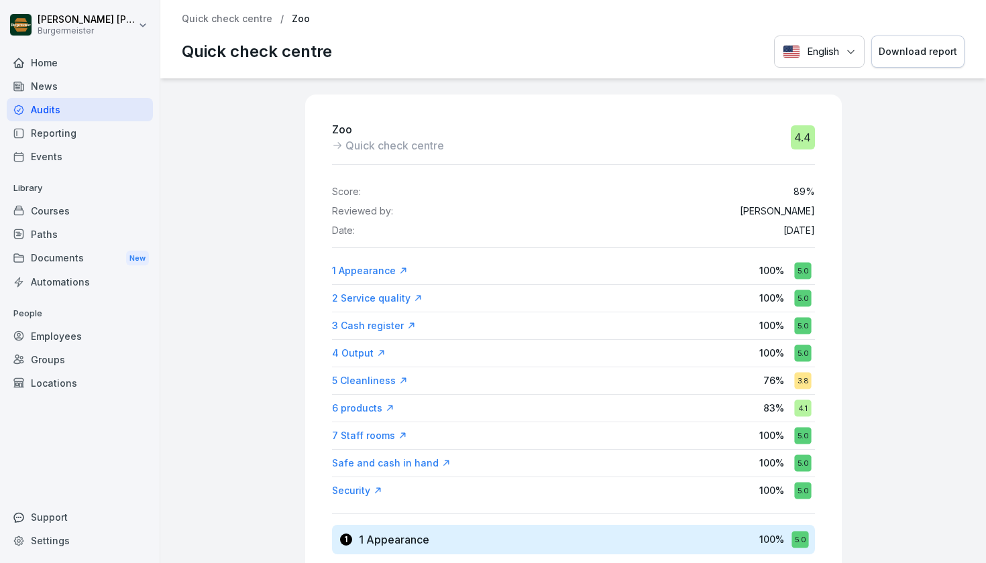
click at [380, 380] on div "5 Cleanliness" at bounding box center [370, 380] width 76 height 13
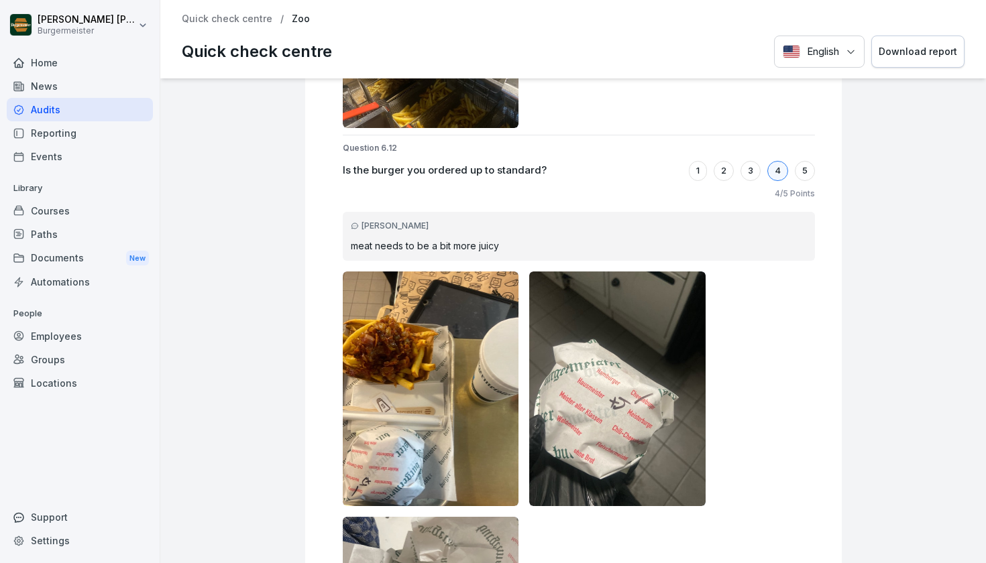
scroll to position [14829, 0]
